Goal: Communication & Community: Answer question/provide support

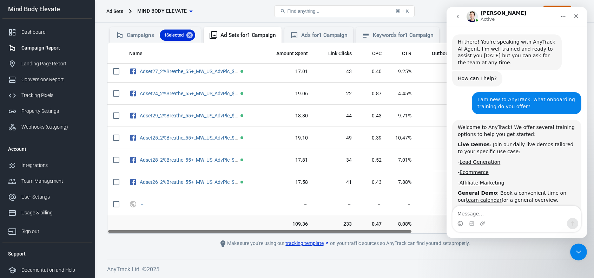
scroll to position [1, 0]
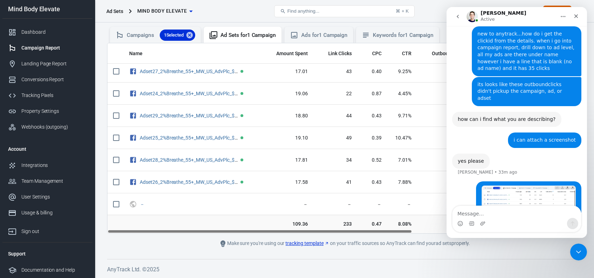
click at [484, 212] on textarea "Message…" at bounding box center [516, 212] width 128 height 12
type textarea "hey did you see the screen shot?"
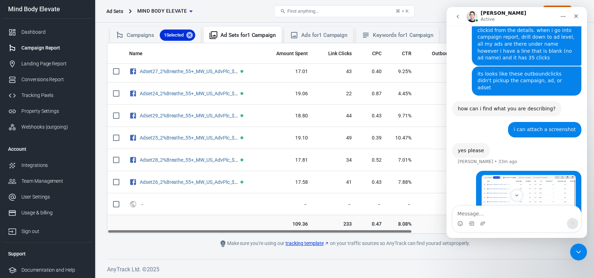
scroll to position [858, 0]
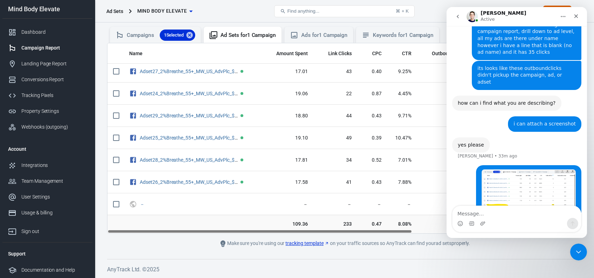
click at [507, 169] on img "Nathaniel says…" at bounding box center [528, 190] width 94 height 42
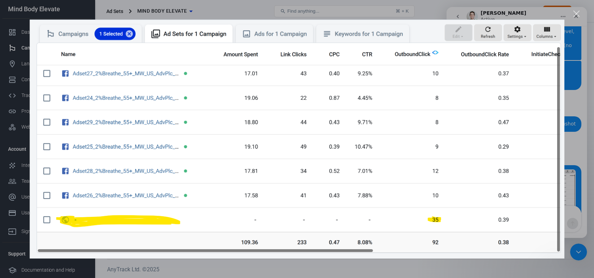
click at [575, 14] on div "Close" at bounding box center [576, 14] width 7 height 7
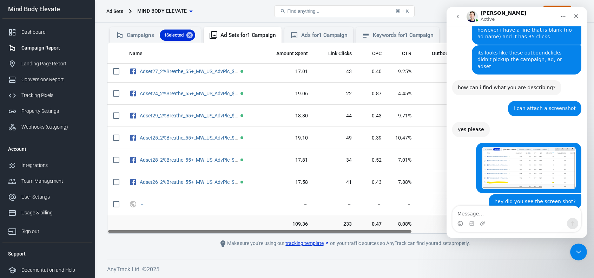
scroll to position [899, 0]
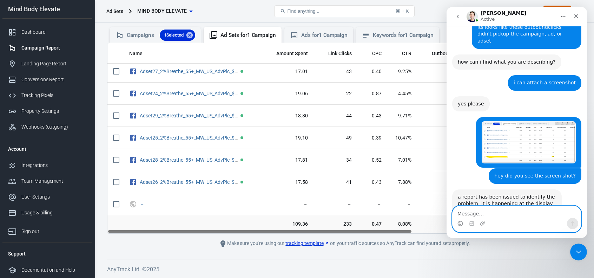
click at [474, 209] on textarea "Message…" at bounding box center [516, 212] width 128 height 12
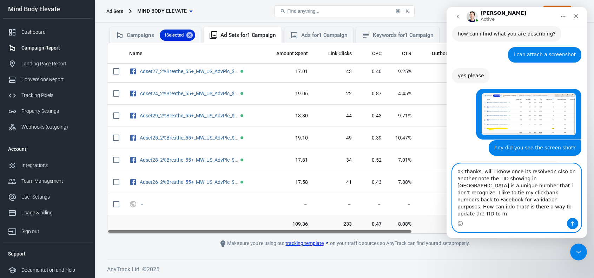
scroll to position [934, 0]
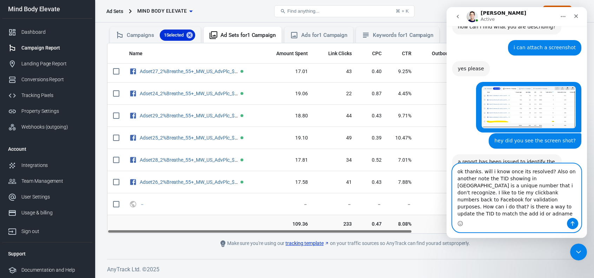
type textarea "ok thanks. will i know once its resolved? Also on another note the TID showing …"
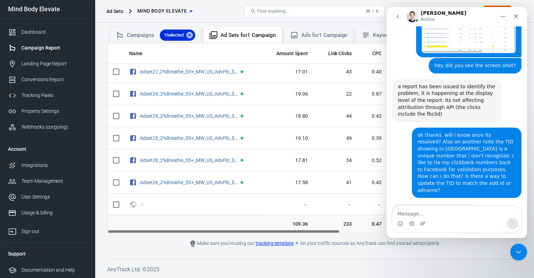
scroll to position [998, 0]
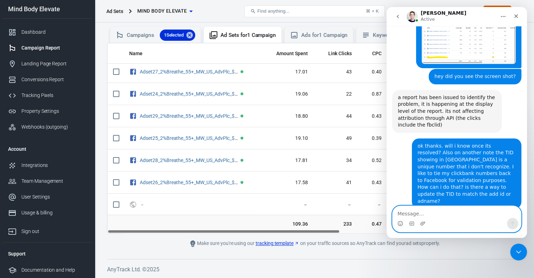
click at [401, 212] on textarea "Message…" at bounding box center [456, 212] width 128 height 12
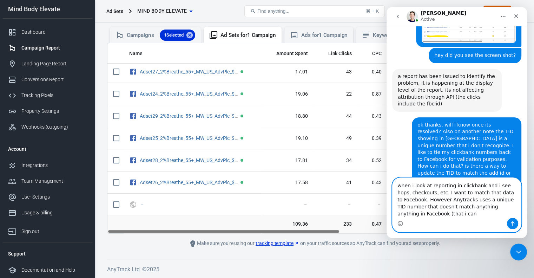
scroll to position [1026, 0]
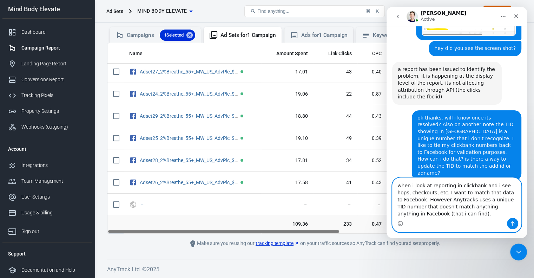
click at [517, 194] on textarea "when i look at reporting in clickbank and i see hops, checkouts, etc. I want to…" at bounding box center [456, 198] width 128 height 40
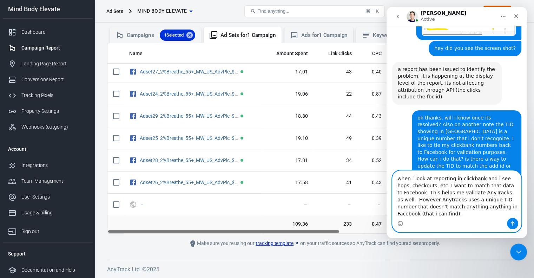
click at [516, 216] on textarea "when i look at reporting in clickbank and i see hops, checkouts, etc. I want to…" at bounding box center [456, 194] width 128 height 47
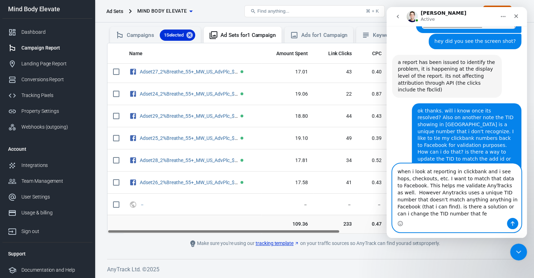
scroll to position [1040, 0]
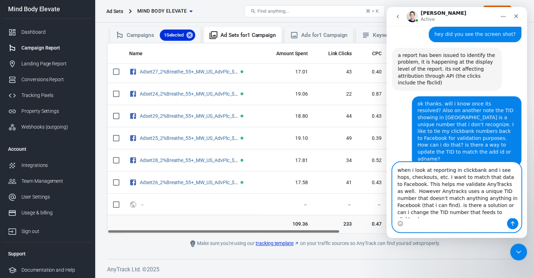
type textarea "when i look at reporting in clickbank and i see hops, checkouts, etc. I want to…"
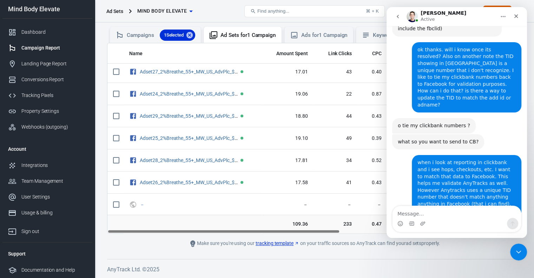
scroll to position [1088, 0]
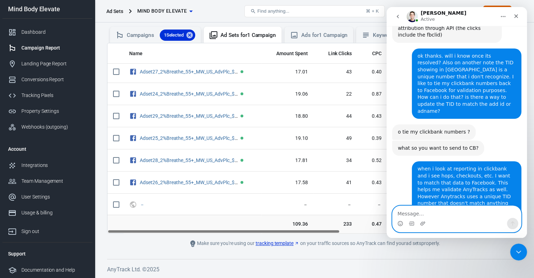
click at [411, 214] on textarea "Message…" at bounding box center [456, 212] width 128 height 12
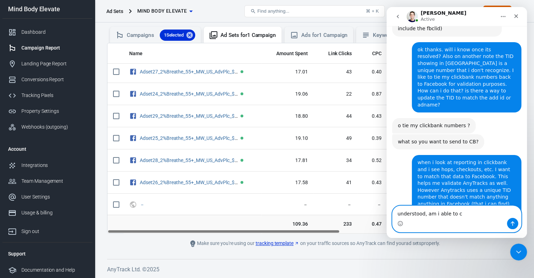
scroll to position [1115, 0]
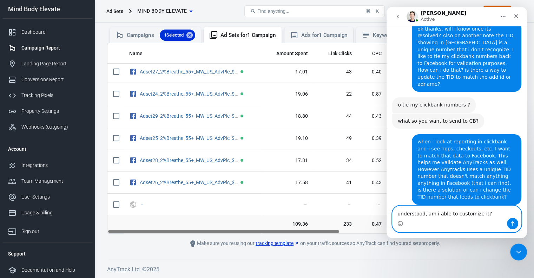
type textarea "understood, am i able to customize it?"
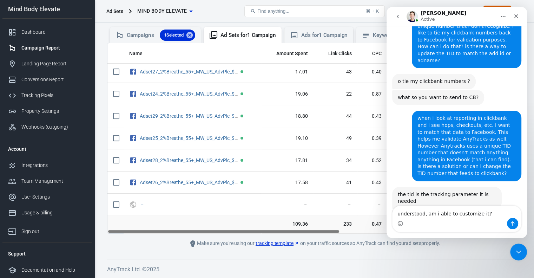
scroll to position [1138, 0]
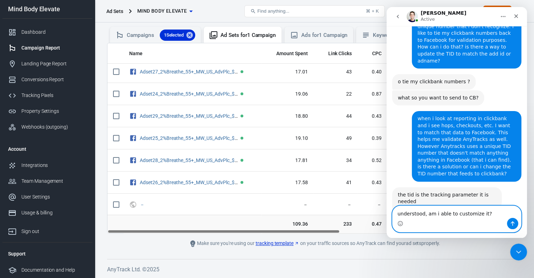
click at [482, 212] on textarea "understood, am i able to customize it?" at bounding box center [456, 212] width 128 height 12
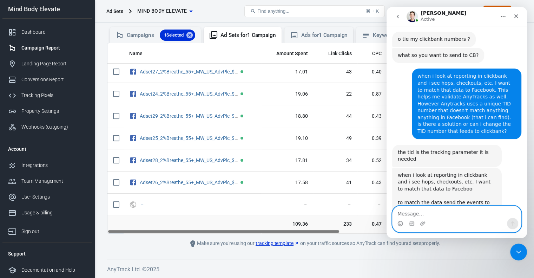
scroll to position [1180, 0]
type textarea "ahh ok"
click at [510, 221] on icon "Send a message…" at bounding box center [513, 223] width 6 height 6
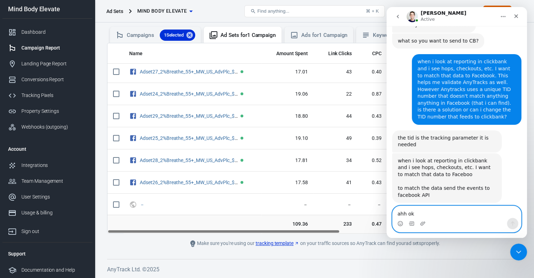
scroll to position [1202, 0]
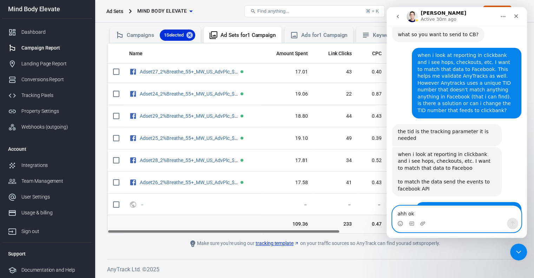
click at [398, 209] on textarea "ahh ok" at bounding box center [456, 212] width 128 height 12
type textarea "thanks for your time today"
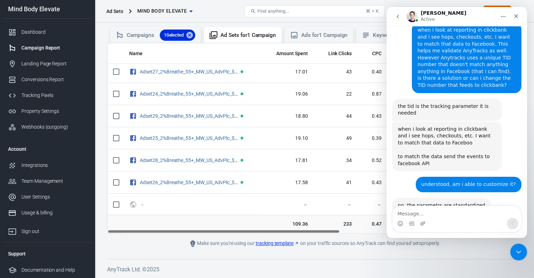
scroll to position [1252, 0]
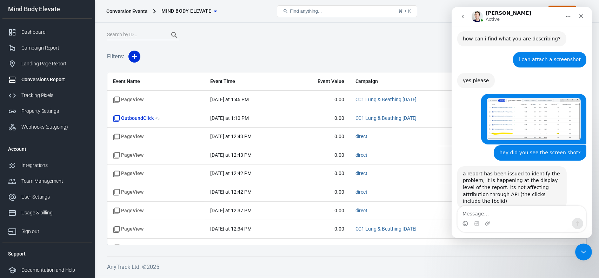
scroll to position [961, 0]
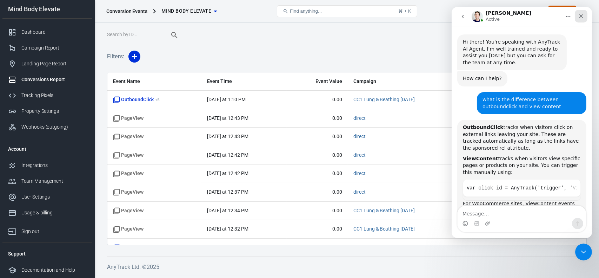
scroll to position [1, 0]
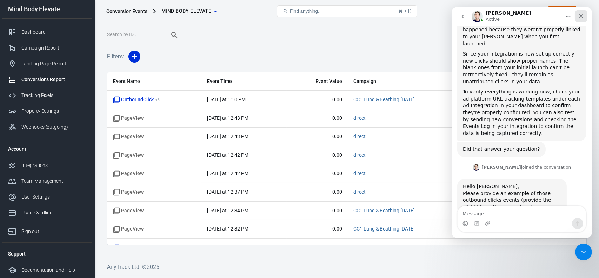
click at [583, 19] on div "Close" at bounding box center [580, 16] width 13 height 13
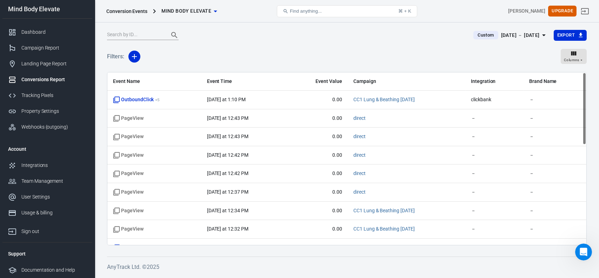
scroll to position [1436, 0]
